Goal: Find specific page/section

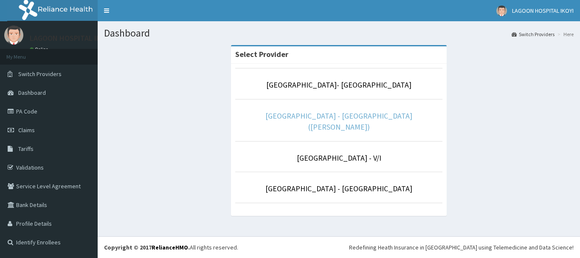
click at [319, 118] on link "[GEOGRAPHIC_DATA] - [GEOGRAPHIC_DATA]([PERSON_NAME])" at bounding box center [338, 121] width 147 height 21
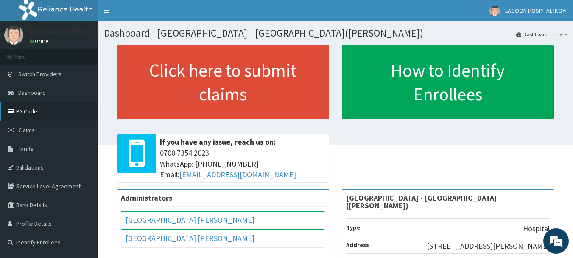
click at [34, 111] on link "PA Code" at bounding box center [49, 111] width 98 height 19
